Goal: Task Accomplishment & Management: Complete application form

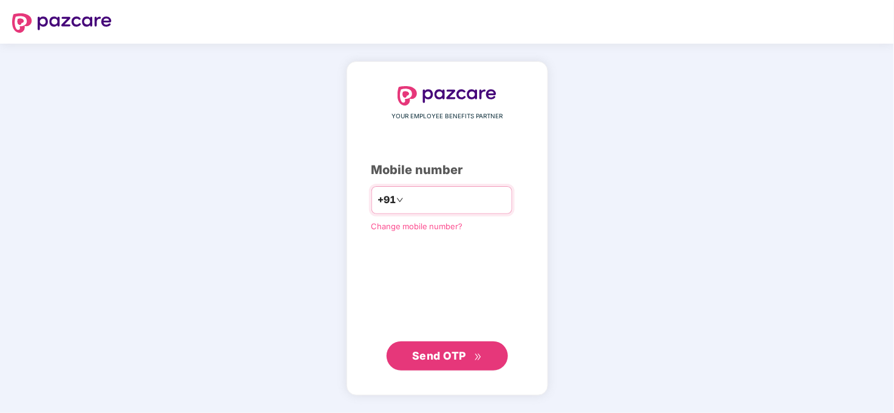
type input "**********"
click at [456, 345] on button "Send OTP" at bounding box center [447, 356] width 121 height 29
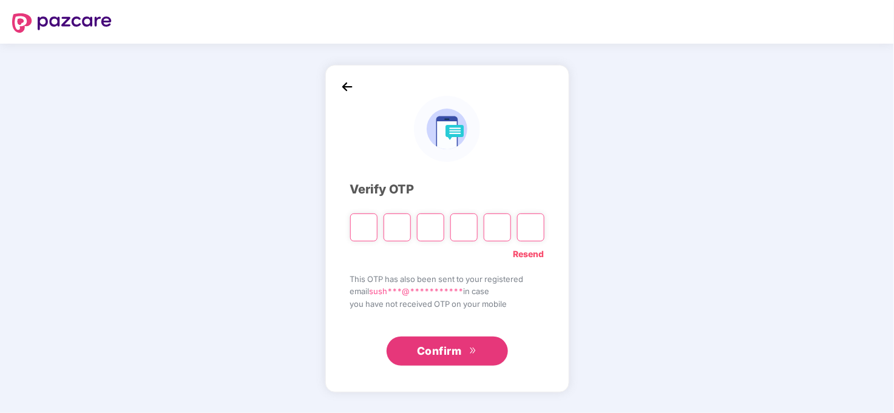
type input "*"
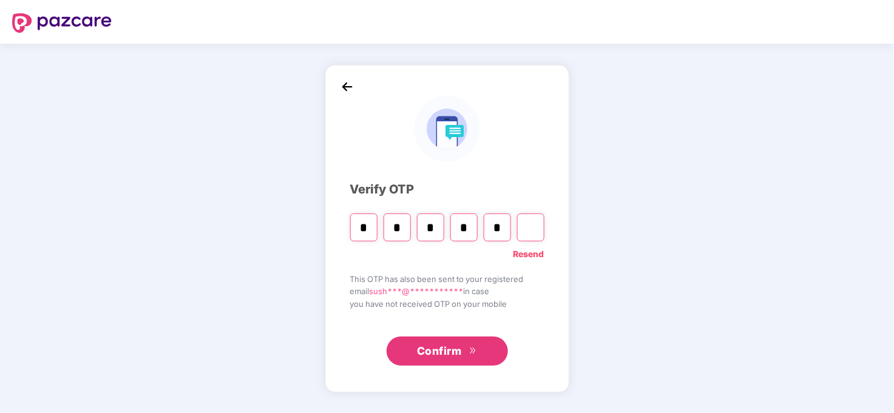
type input "*"
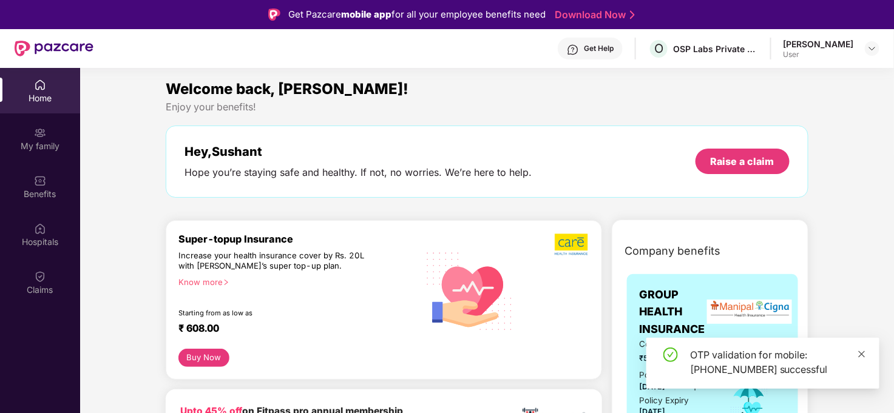
click at [861, 355] on icon "close" at bounding box center [862, 354] width 7 height 7
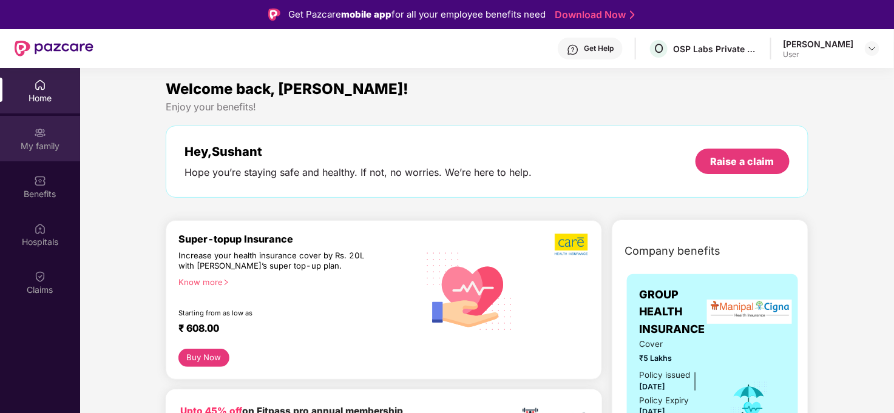
click at [50, 144] on div "My family" at bounding box center [40, 146] width 80 height 12
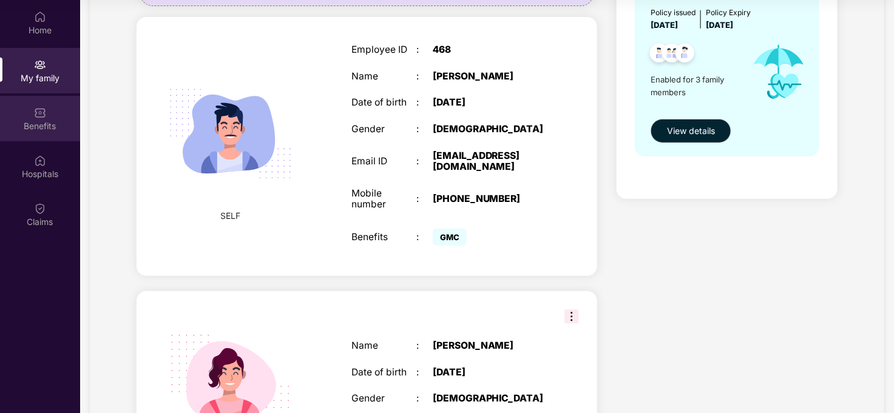
scroll to position [169, 0]
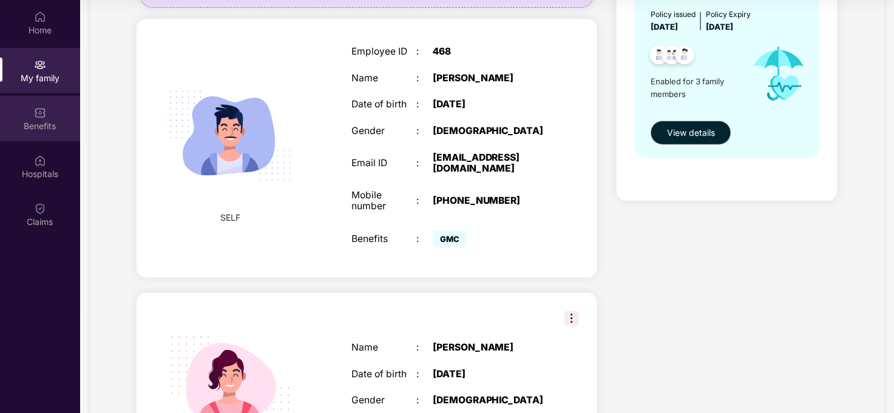
click at [22, 120] on div "Benefits" at bounding box center [40, 126] width 80 height 12
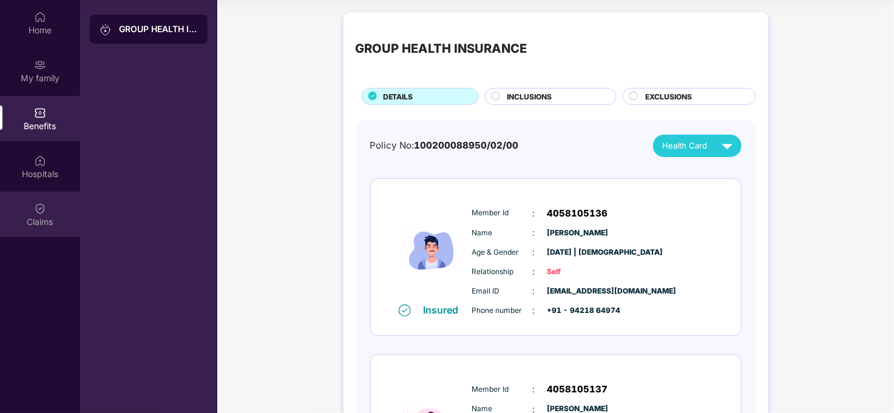
click at [44, 214] on img at bounding box center [40, 209] width 12 height 12
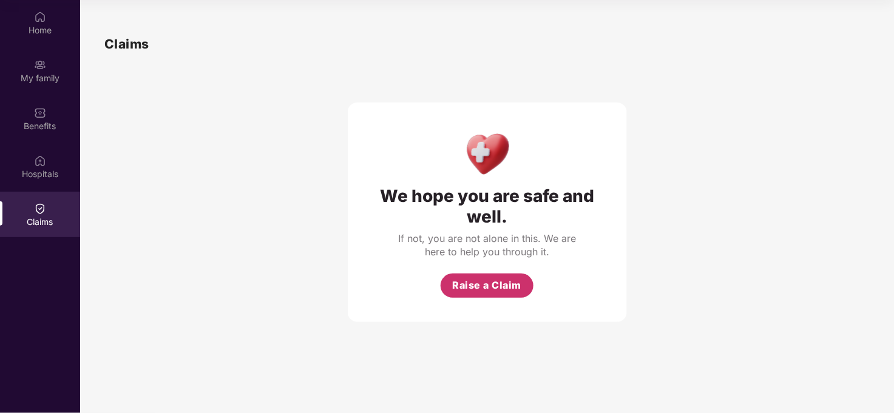
click at [492, 287] on span "Raise a Claim" at bounding box center [487, 285] width 69 height 15
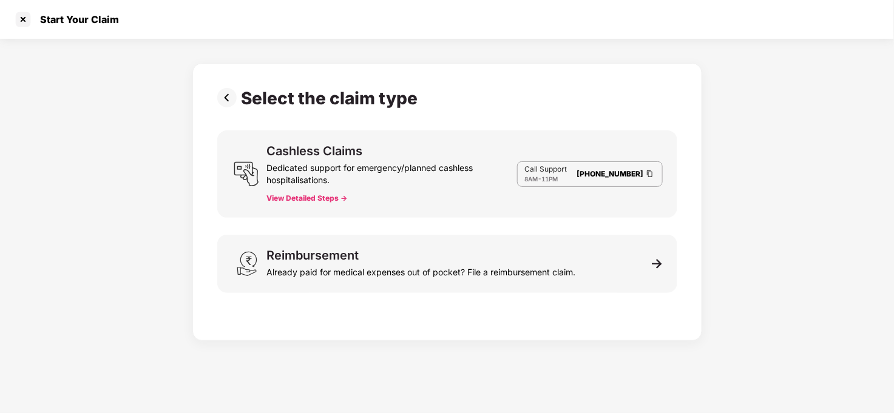
scroll to position [29, 0]
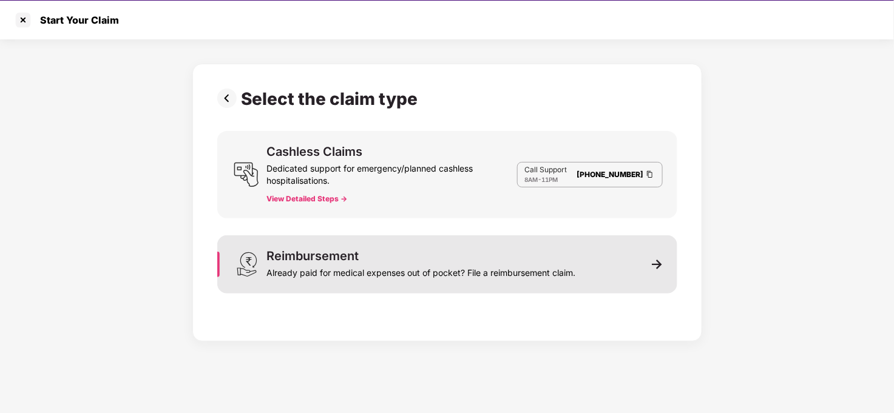
click at [625, 267] on div "Reimbursement Already paid for medical expenses out of pocket? File a reimburse…" at bounding box center [447, 265] width 460 height 58
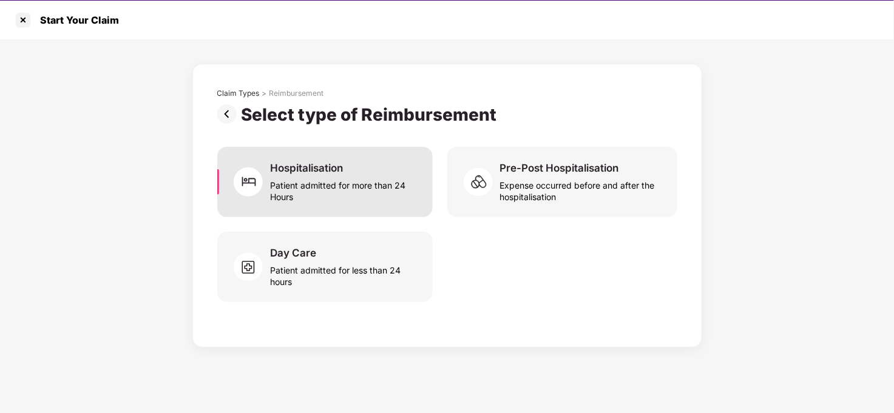
click at [346, 183] on div "Patient admitted for more than 24 Hours" at bounding box center [344, 189] width 148 height 28
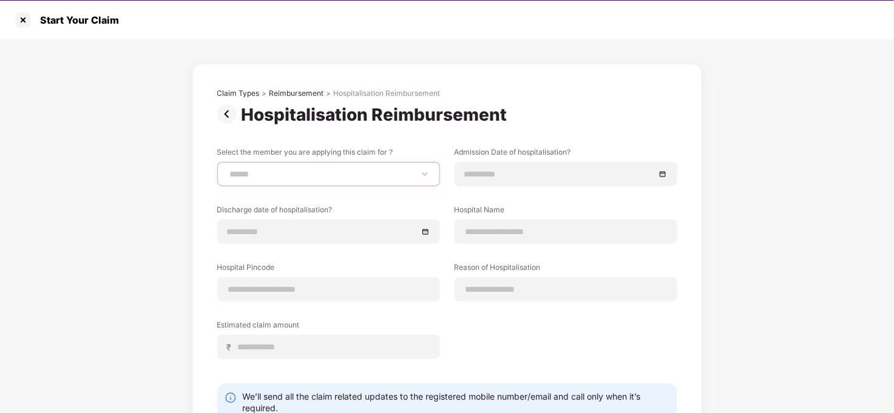
click at [389, 172] on select "**********" at bounding box center [329, 174] width 202 height 10
select select "**********"
click at [228, 169] on select "**********" at bounding box center [329, 174] width 202 height 10
click at [662, 177] on div at bounding box center [566, 174] width 202 height 13
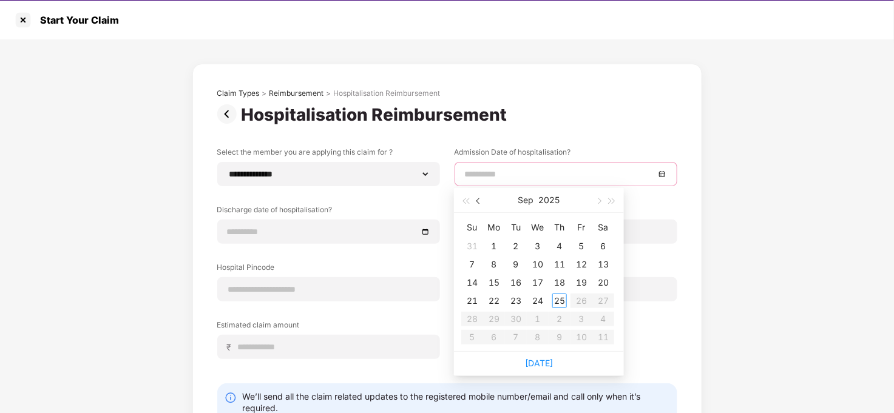
click at [476, 202] on button "button" at bounding box center [478, 200] width 13 height 24
type input "**********"
click at [517, 319] on div "26" at bounding box center [516, 319] width 15 height 15
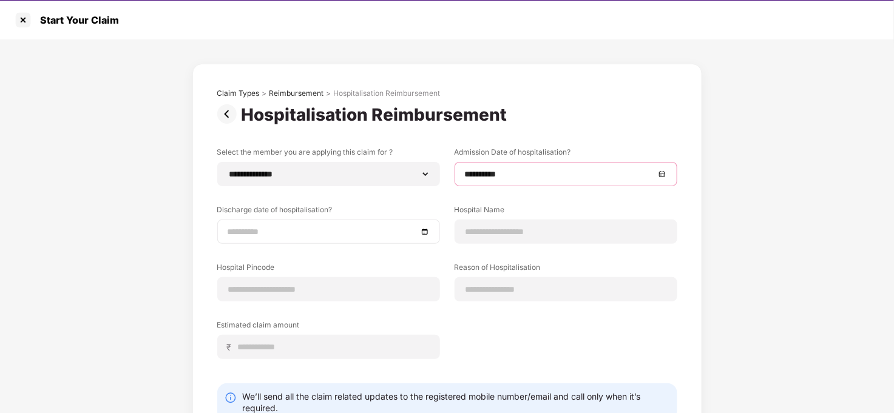
click at [426, 235] on div at bounding box center [329, 231] width 202 height 13
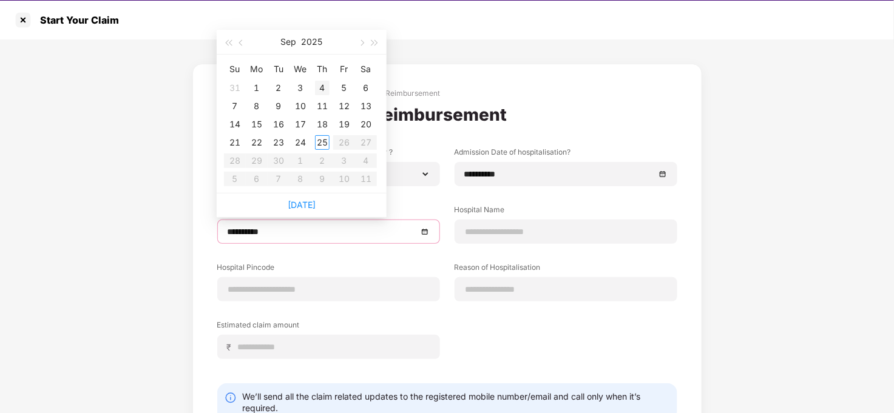
type input "**********"
click at [240, 41] on span "button" at bounding box center [242, 42] width 6 height 6
type input "**********"
click at [298, 161] on div "27" at bounding box center [300, 161] width 15 height 15
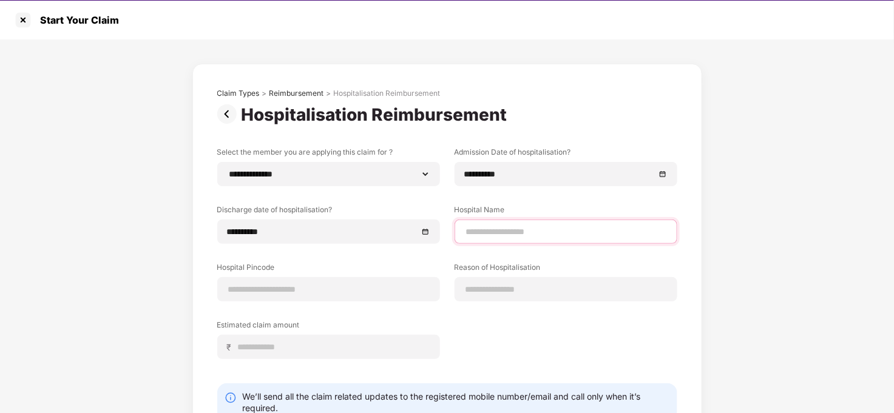
click at [504, 234] on input at bounding box center [566, 232] width 202 height 13
type input "**********"
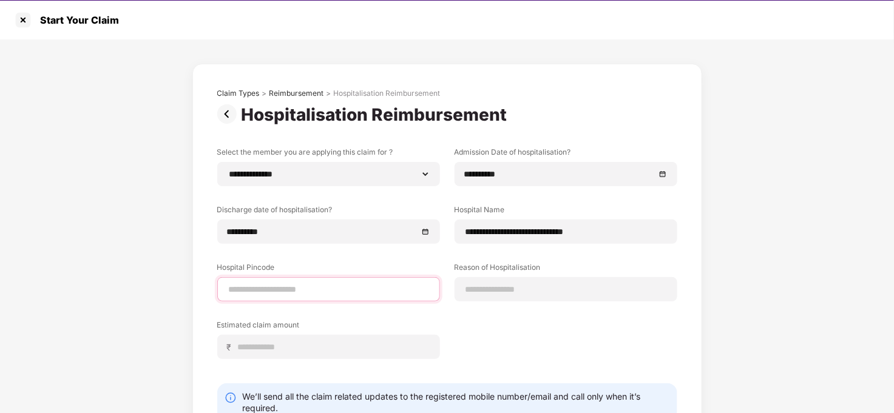
click at [271, 294] on input at bounding box center [329, 289] width 202 height 13
type input "******"
select select "**********"
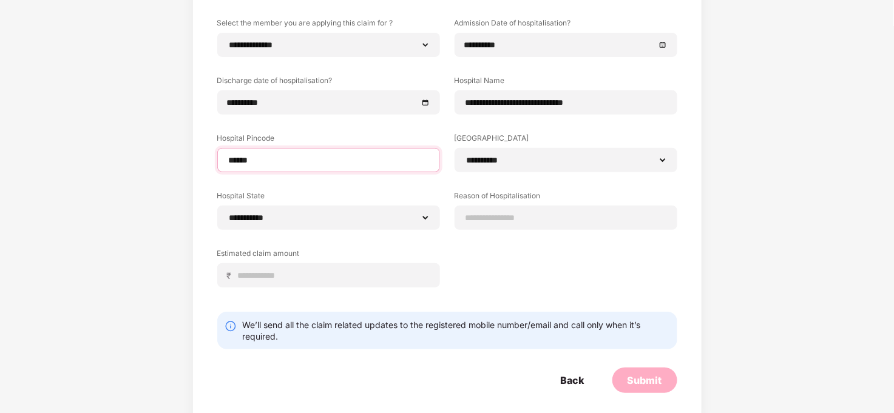
scroll to position [135, 0]
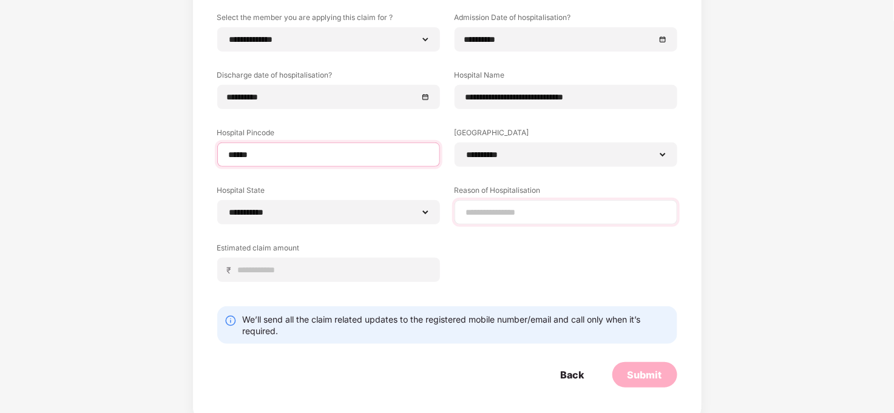
type input "******"
click at [501, 211] on input at bounding box center [566, 212] width 202 height 13
type input "*********"
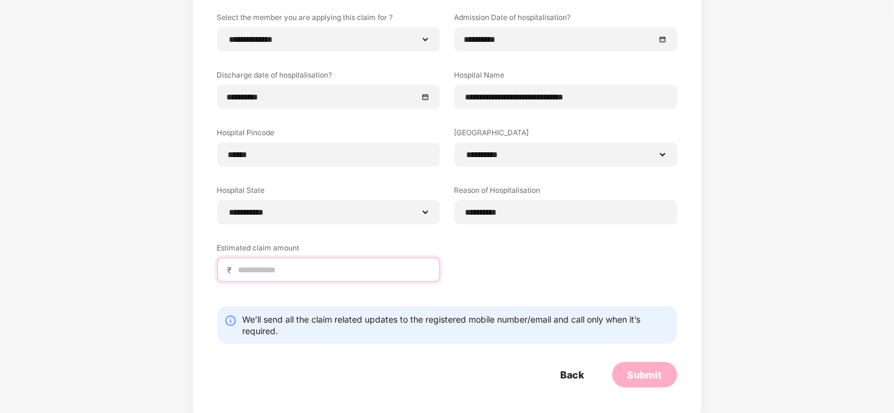
click at [293, 273] on input at bounding box center [333, 270] width 192 height 13
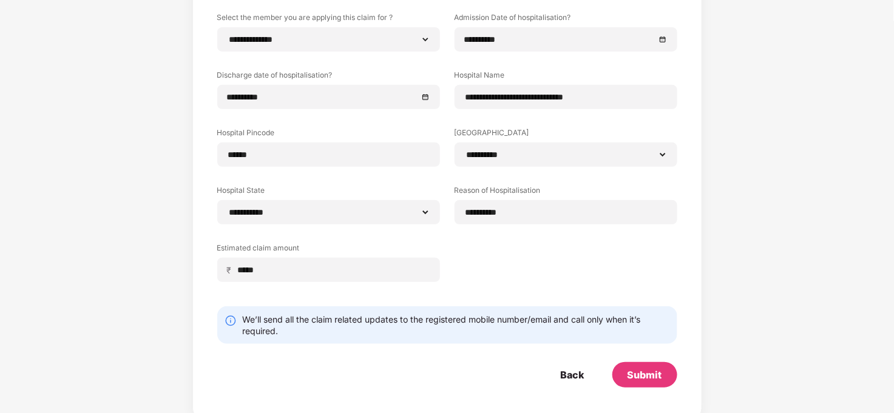
click at [521, 260] on div "**********" at bounding box center [447, 156] width 460 height 288
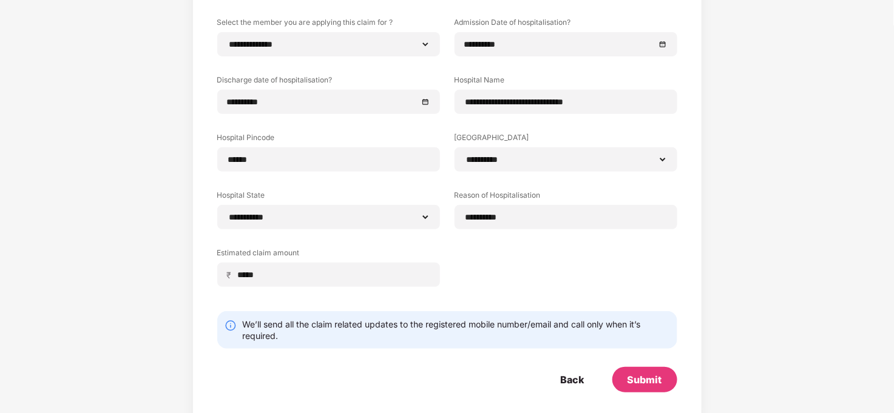
scroll to position [138, 0]
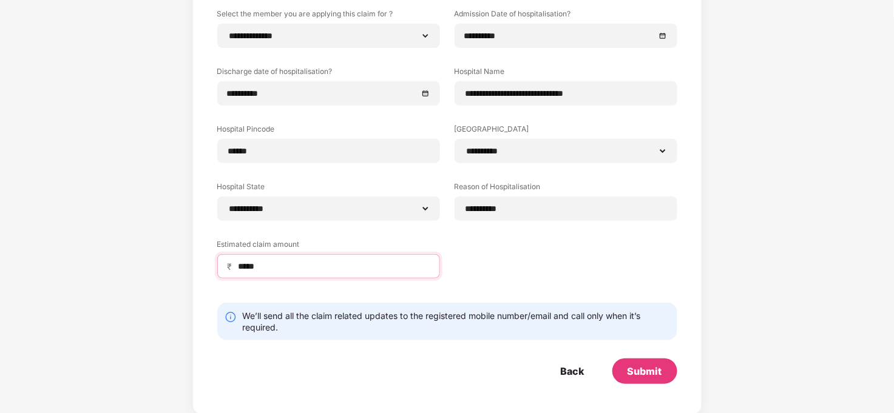
click at [247, 265] on input "*****" at bounding box center [333, 266] width 192 height 13
drag, startPoint x: 273, startPoint y: 266, endPoint x: 237, endPoint y: 270, distance: 36.1
click at [237, 270] on input "*****" at bounding box center [333, 266] width 192 height 13
type input "*****"
click at [484, 262] on div "**********" at bounding box center [447, 152] width 460 height 288
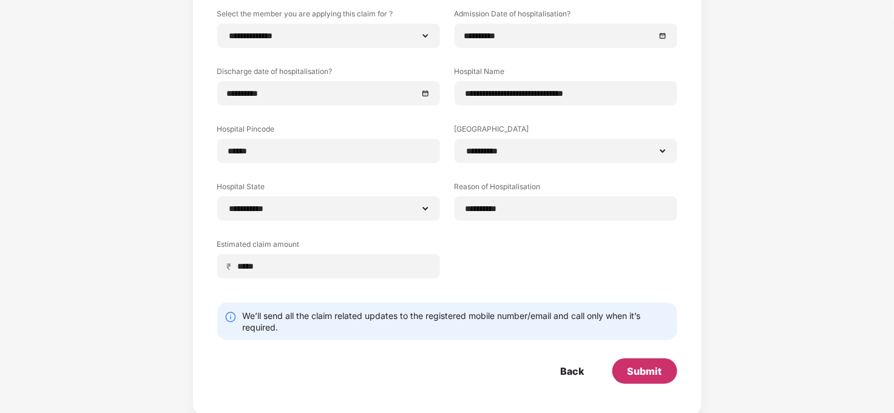
click at [641, 374] on div "Submit" at bounding box center [645, 371] width 35 height 13
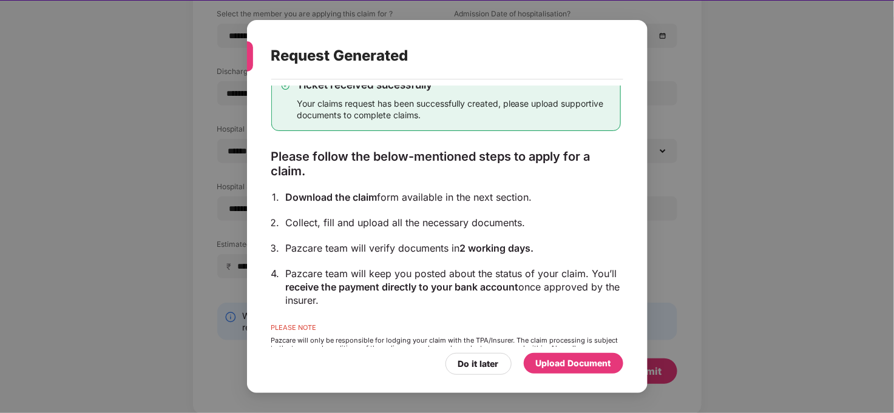
scroll to position [0, 0]
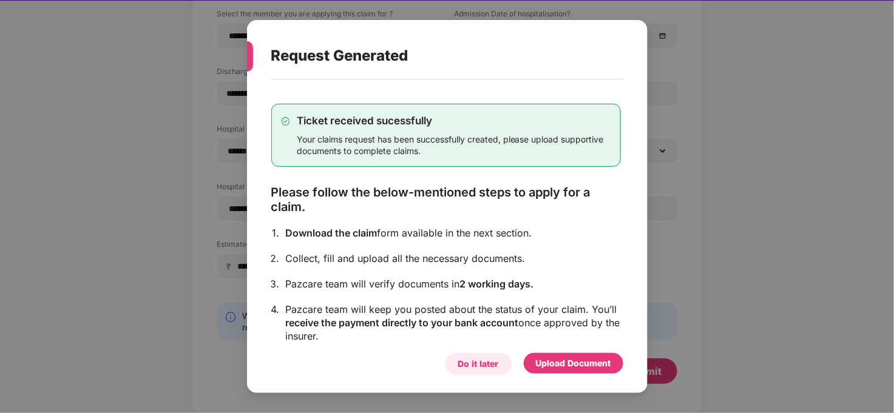
click at [481, 367] on div "Do it later" at bounding box center [478, 364] width 41 height 13
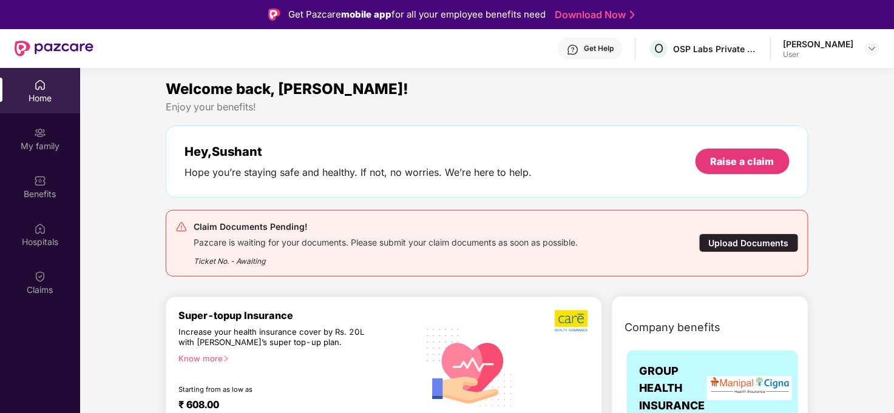
click at [730, 242] on div "Upload Documents" at bounding box center [749, 243] width 100 height 19
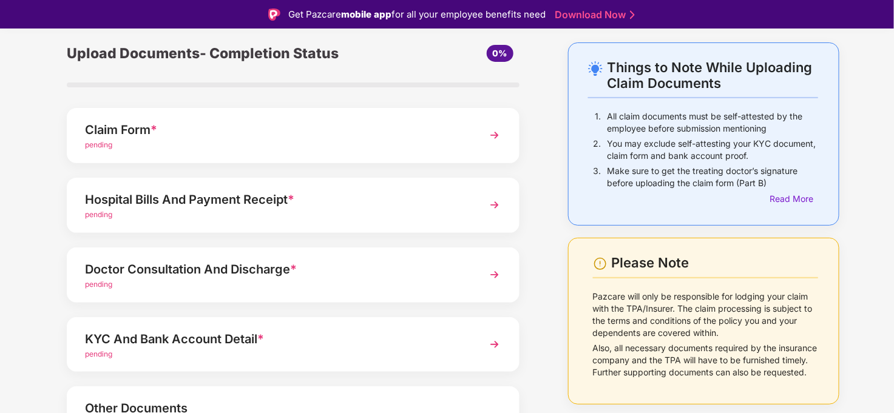
scroll to position [67, 0]
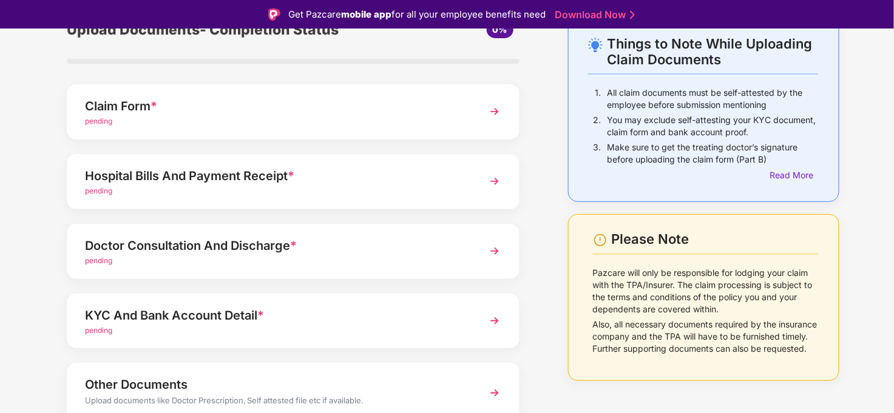
click at [267, 115] on div "Claim Form *" at bounding box center [275, 106] width 381 height 19
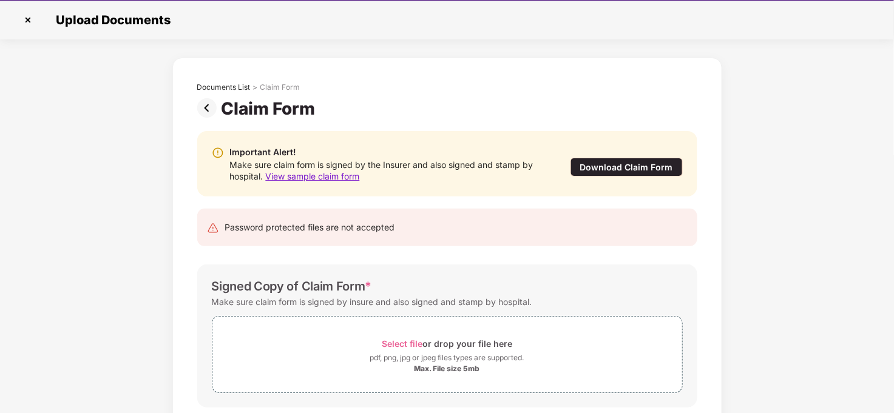
click at [24, 18] on img at bounding box center [27, 19] width 19 height 19
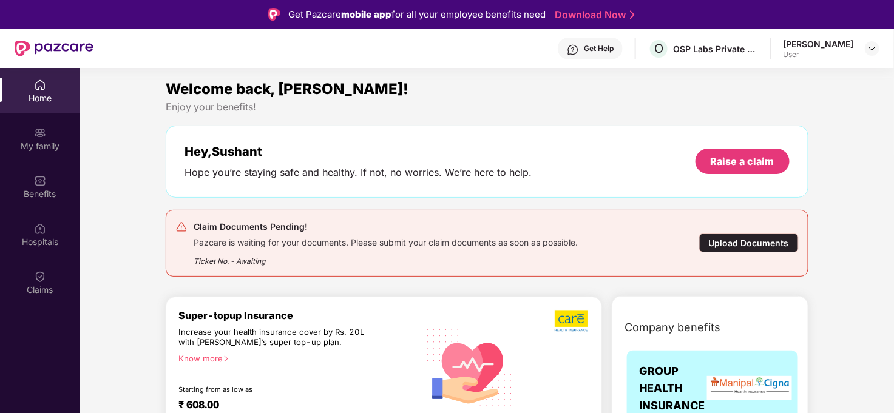
click at [741, 245] on div "Upload Documents" at bounding box center [749, 243] width 100 height 19
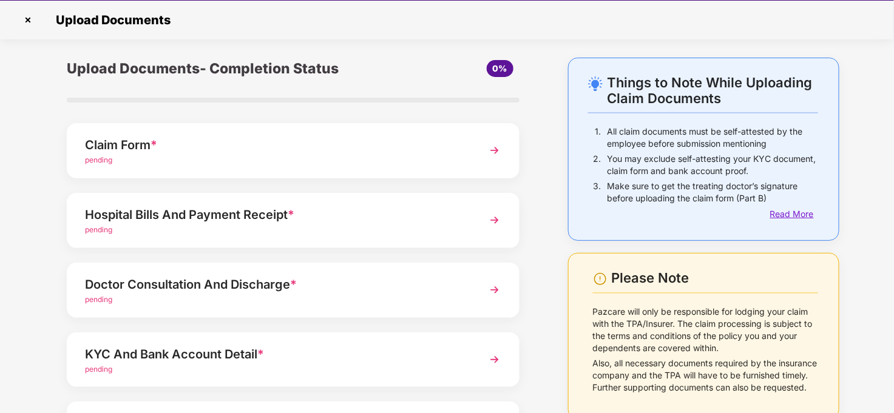
click at [790, 217] on div "Read More" at bounding box center [794, 214] width 48 height 13
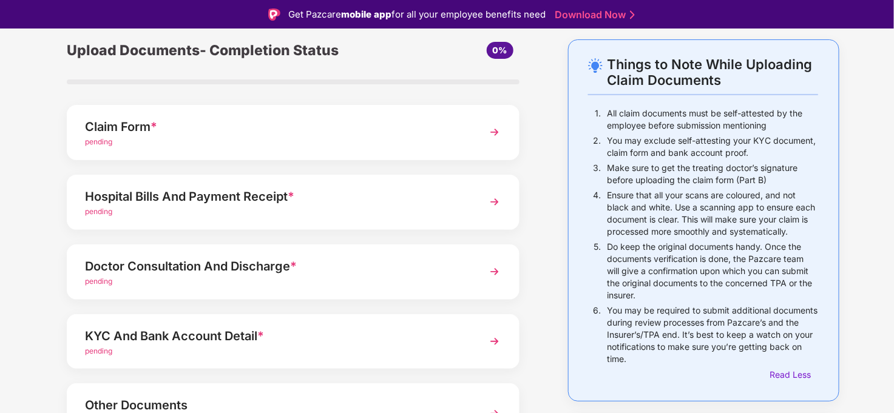
scroll to position [67, 0]
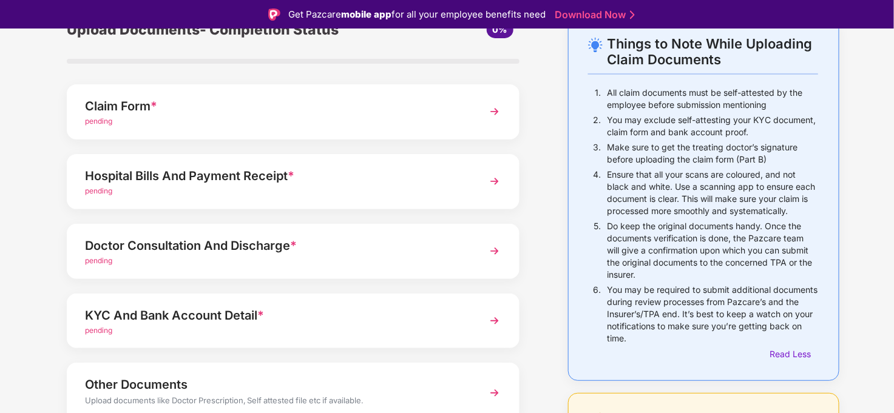
click at [493, 117] on img at bounding box center [495, 112] width 22 height 22
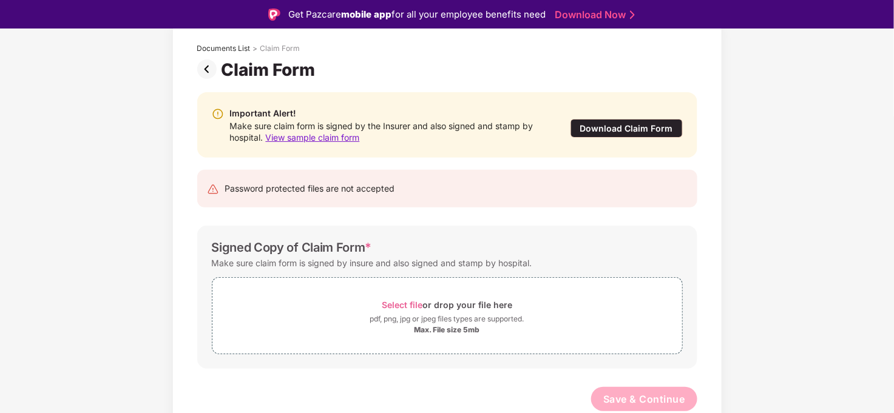
click at [312, 138] on span "View sample claim form" at bounding box center [313, 137] width 94 height 10
click at [606, 120] on div "Download Claim Form" at bounding box center [627, 128] width 112 height 19
click at [342, 138] on span "View sample claim form" at bounding box center [313, 137] width 94 height 10
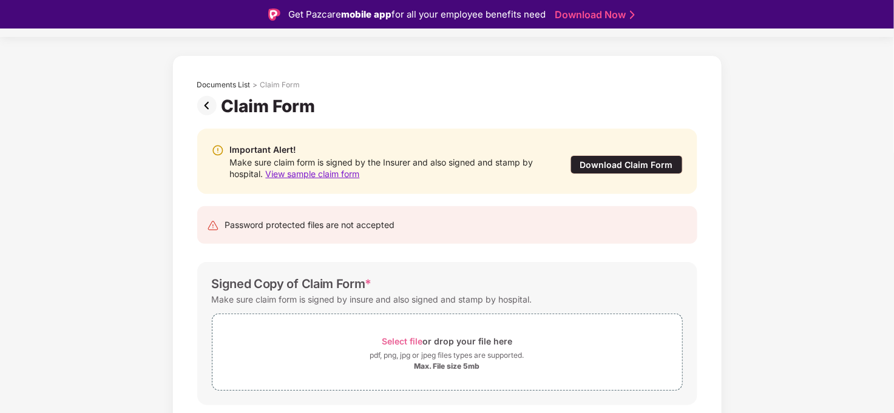
scroll to position [0, 0]
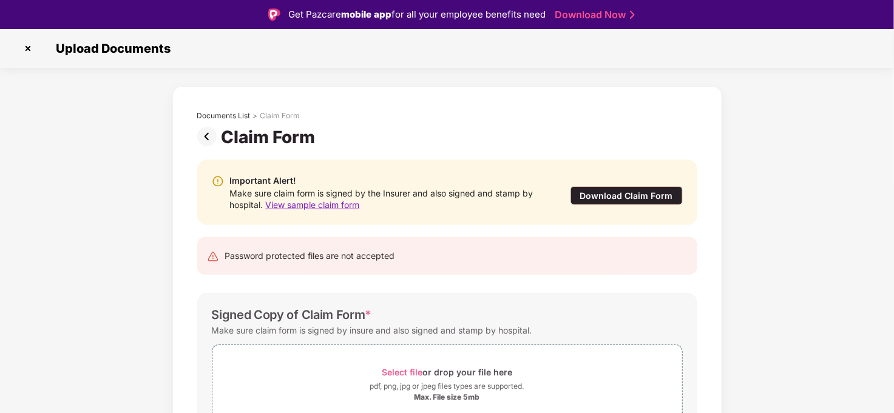
click at [27, 47] on img at bounding box center [27, 48] width 19 height 19
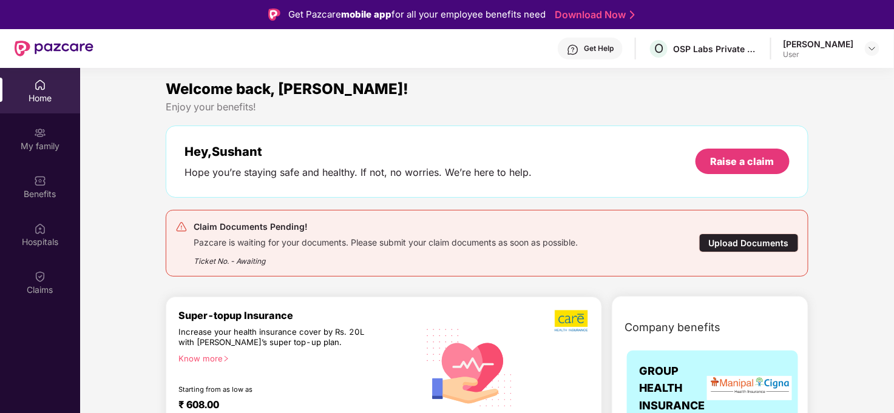
click at [799, 44] on div "[PERSON_NAME]" at bounding box center [819, 44] width 70 height 12
click at [35, 134] on img at bounding box center [40, 133] width 12 height 12
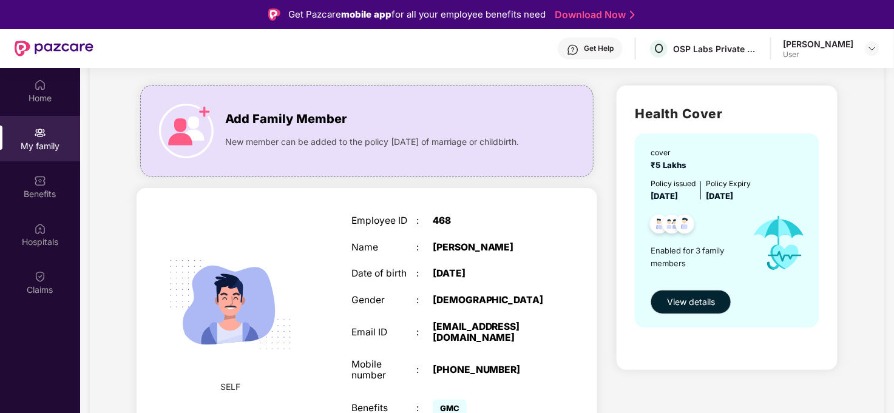
scroll to position [67, 0]
click at [436, 280] on div "[DATE]" at bounding box center [490, 275] width 114 height 12
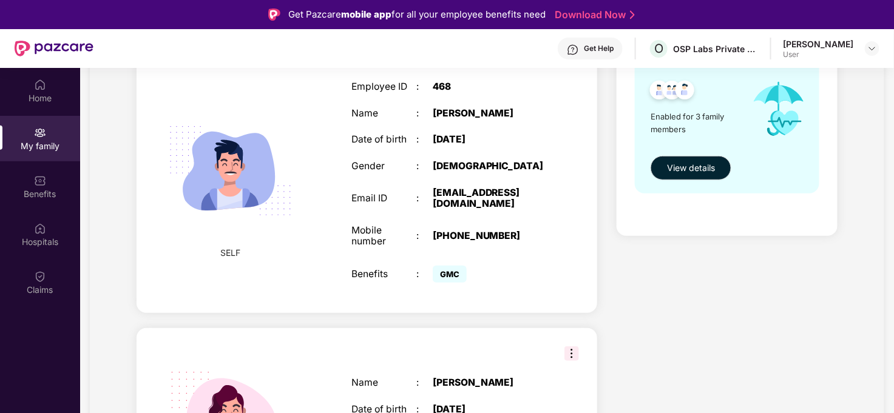
click at [413, 277] on div "Benefits : GMC" at bounding box center [449, 275] width 194 height 24
click at [825, 43] on div "[PERSON_NAME]" at bounding box center [819, 44] width 70 height 12
click at [869, 46] on img at bounding box center [872, 49] width 10 height 10
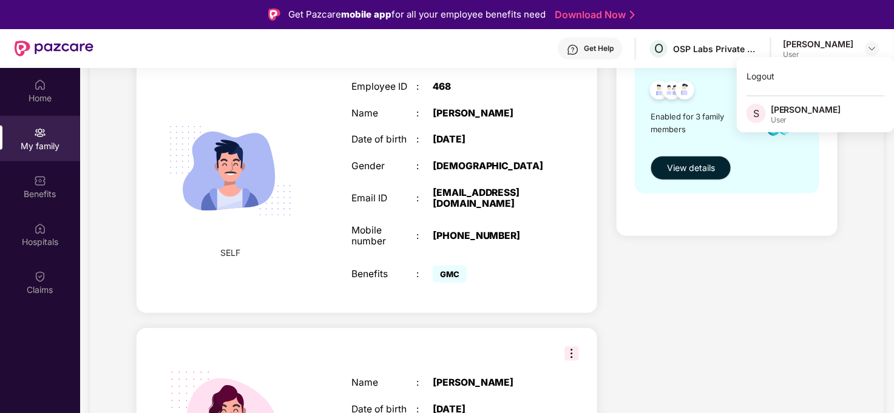
click at [655, 284] on div "Health Cover cover ₹5 Lakhs Policy issued [DATE] Policy Expiry [DATE] Enabled f…" at bounding box center [727, 351] width 240 height 818
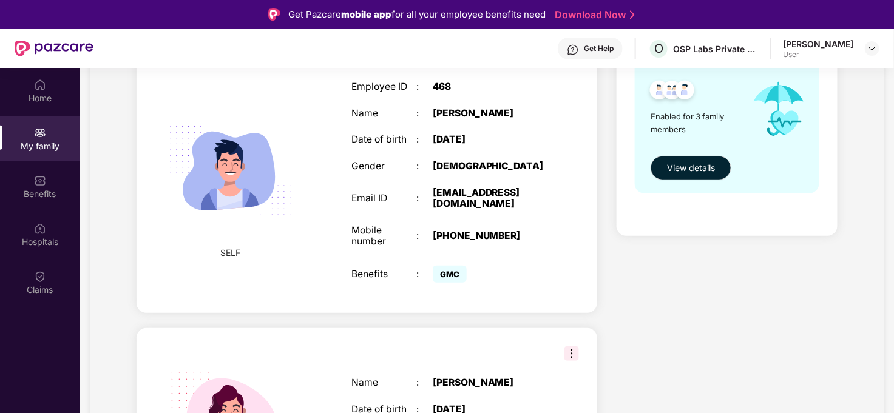
click at [418, 172] on div ":" at bounding box center [424, 167] width 16 height 12
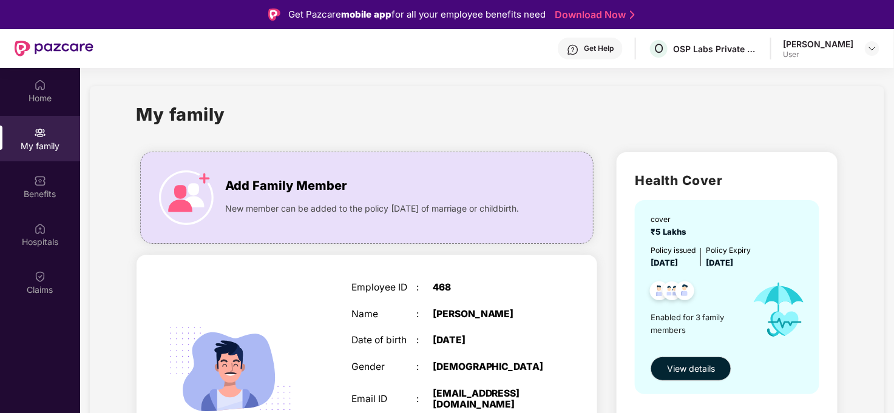
scroll to position [0, 0]
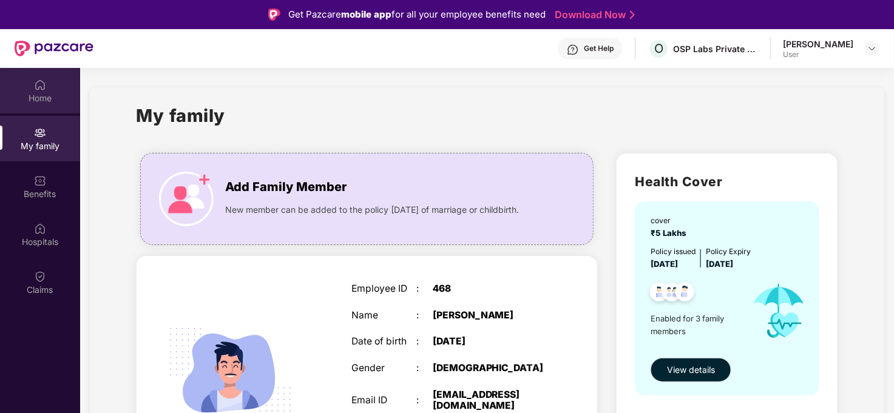
click at [46, 103] on div "Home" at bounding box center [40, 98] width 80 height 12
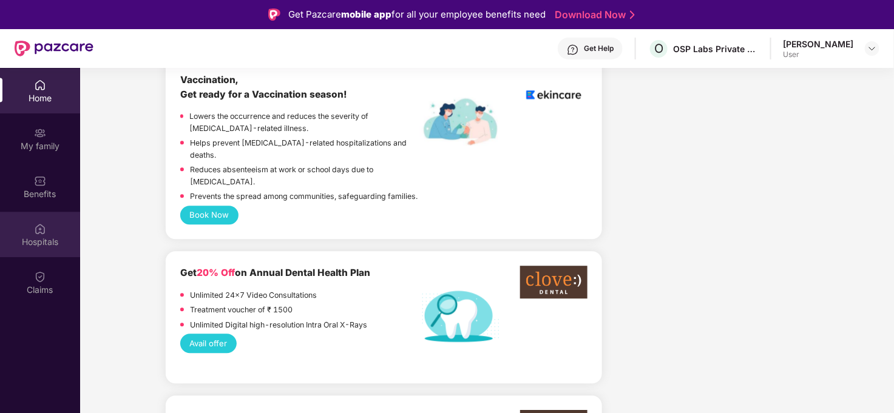
scroll to position [1079, 0]
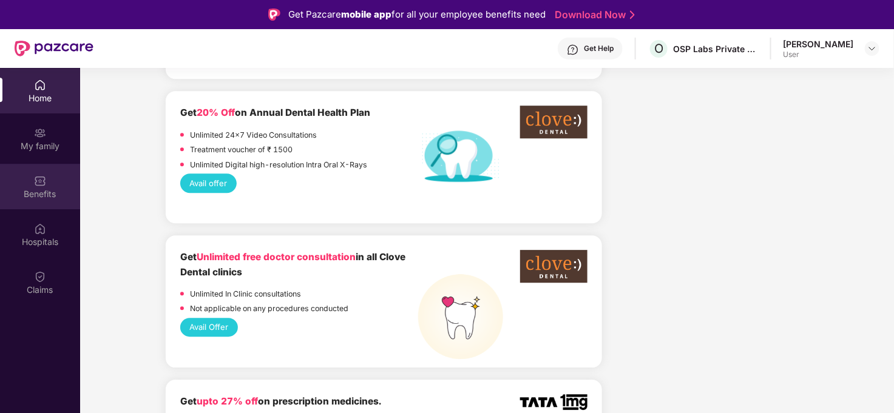
click at [47, 182] on div "Benefits" at bounding box center [40, 187] width 80 height 46
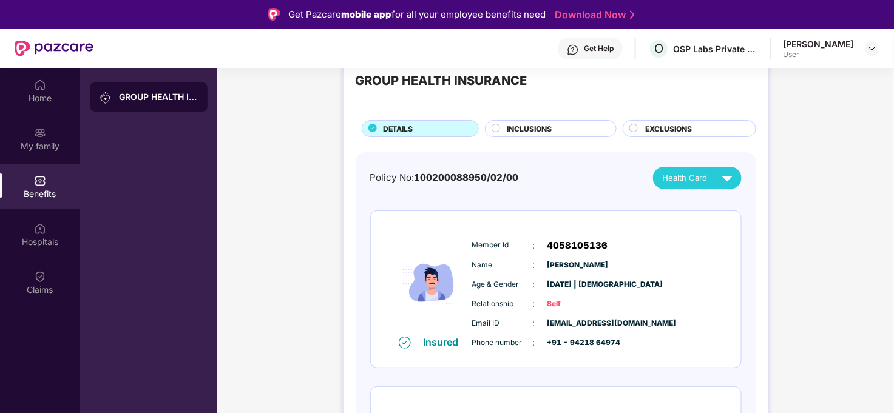
scroll to position [67, 0]
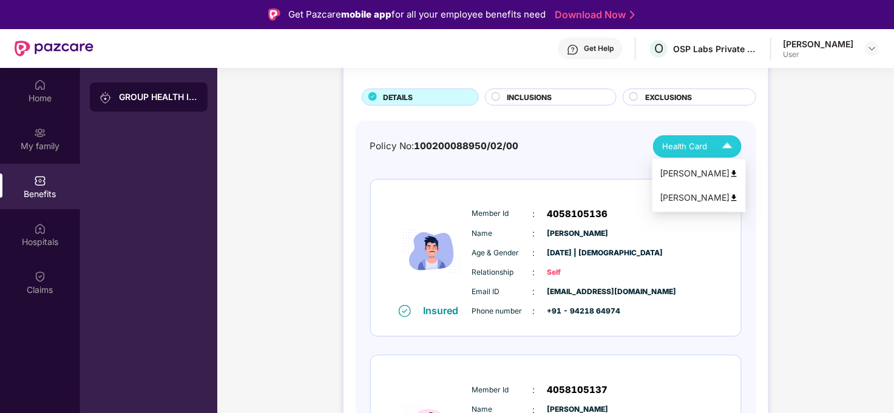
click at [702, 169] on div "[PERSON_NAME]" at bounding box center [699, 173] width 79 height 13
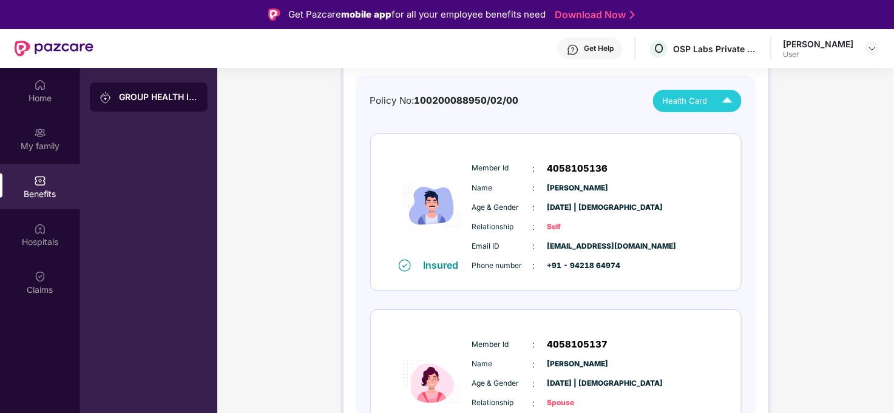
scroll to position [0, 0]
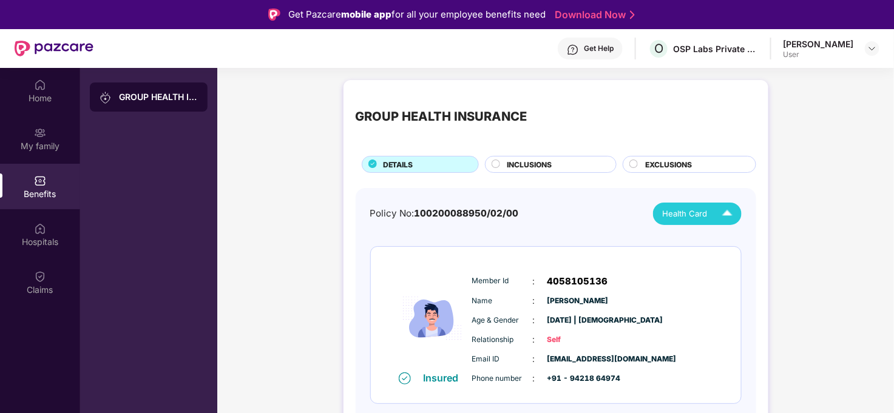
drag, startPoint x: 152, startPoint y: 92, endPoint x: 152, endPoint y: 99, distance: 6.7
click at [152, 99] on div "GROUP HEALTH INSURANCE" at bounding box center [158, 97] width 79 height 12
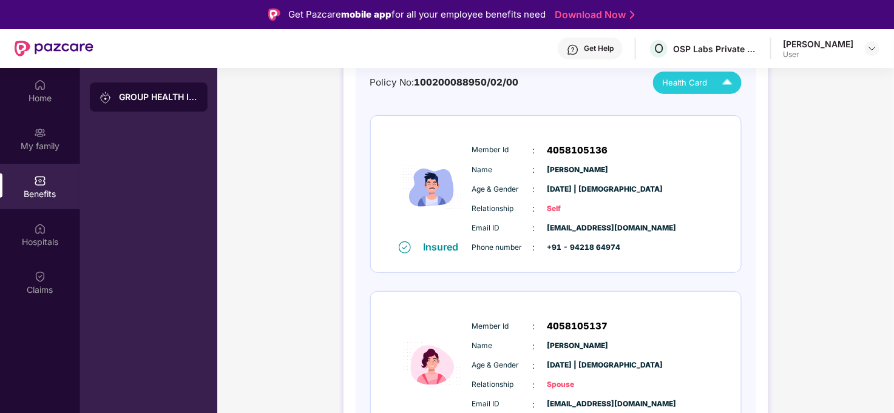
scroll to position [135, 0]
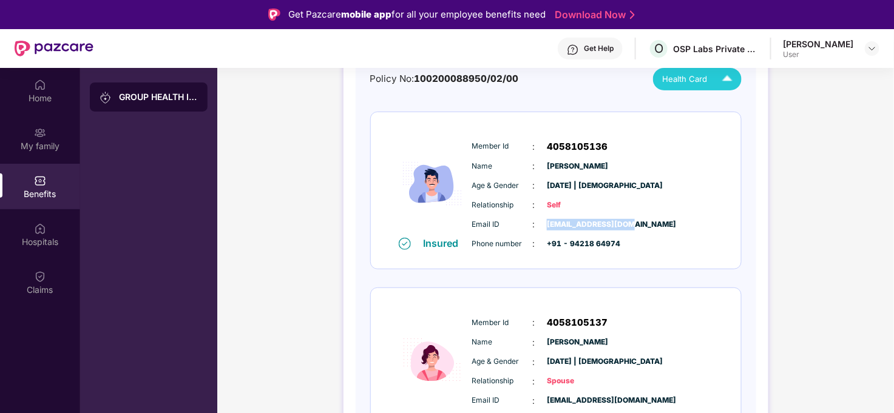
drag, startPoint x: 547, startPoint y: 226, endPoint x: 670, endPoint y: 220, distance: 122.8
click at [670, 220] on div "Email ID : [EMAIL_ADDRESS][DOMAIN_NAME]" at bounding box center [592, 224] width 241 height 13
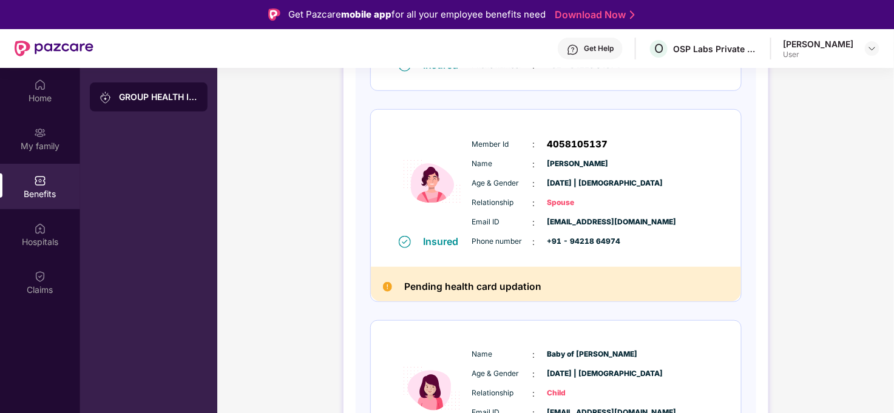
scroll to position [337, 0]
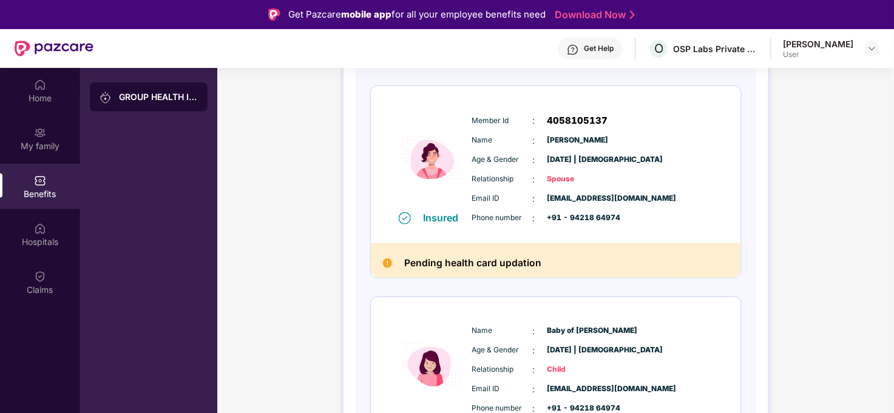
click at [571, 206] on div "Email ID : [EMAIL_ADDRESS][DOMAIN_NAME] Phone number : +91 - 94218 64974" at bounding box center [592, 208] width 247 height 33
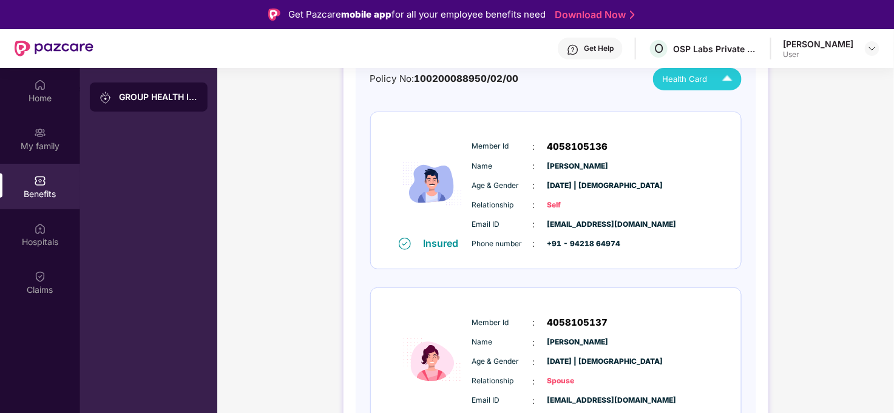
scroll to position [202, 0]
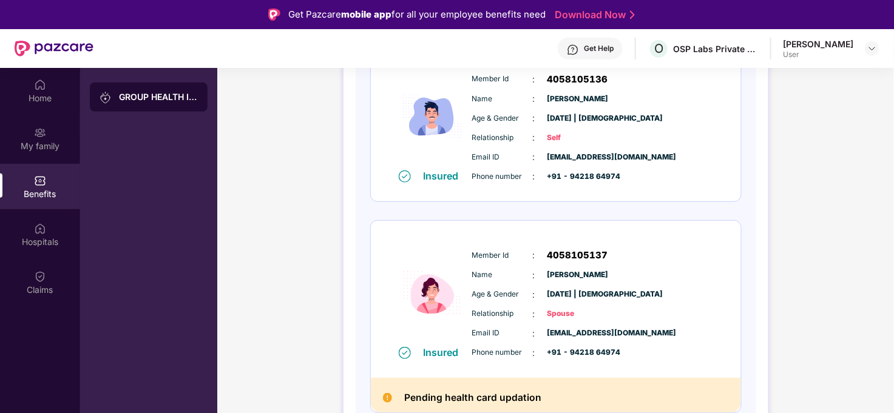
click at [505, 311] on span "Relationship" at bounding box center [502, 314] width 61 height 12
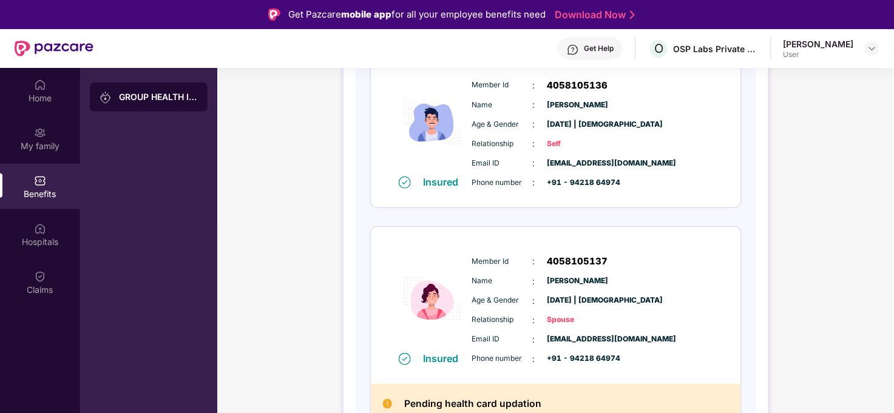
scroll to position [0, 0]
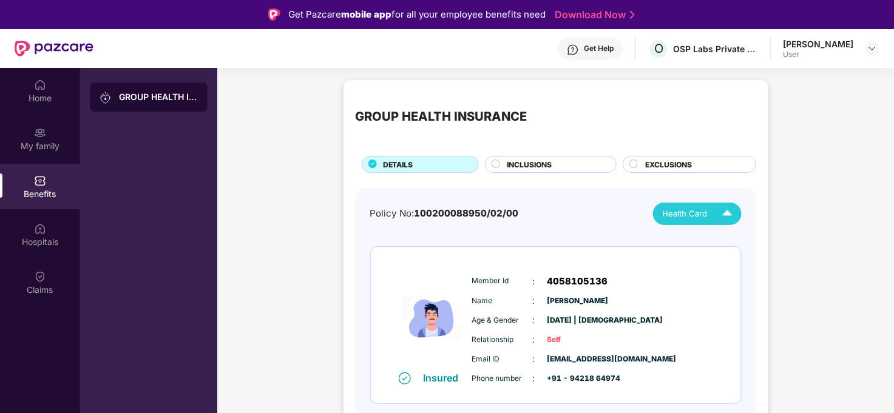
click at [689, 222] on div "Health Card" at bounding box center [700, 213] width 75 height 21
click at [685, 261] on div "[PERSON_NAME]" at bounding box center [699, 265] width 79 height 13
